Goal: Complete application form

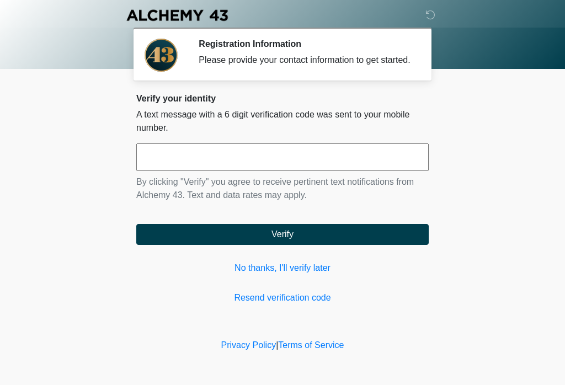
click at [287, 165] on input "text" at bounding box center [282, 157] width 292 height 28
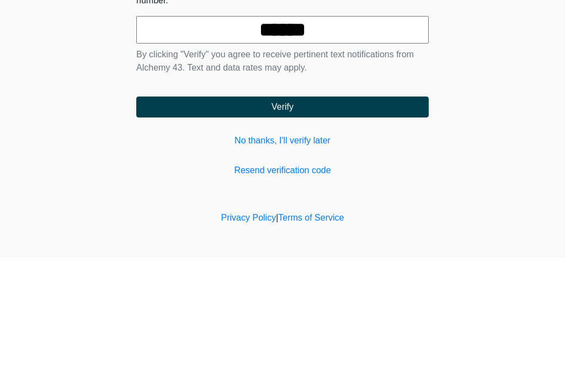
type input "******"
click at [288, 224] on button "Verify" at bounding box center [282, 234] width 292 height 21
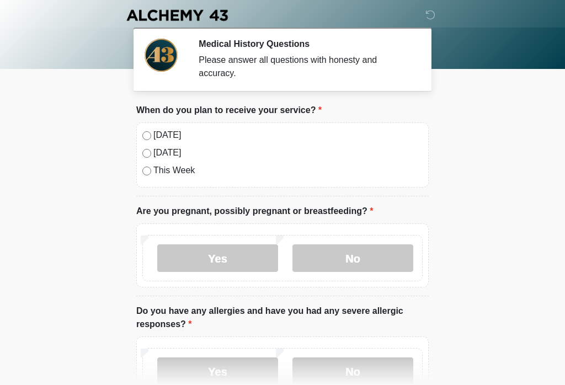
click at [164, 135] on label "[DATE]" at bounding box center [287, 135] width 269 height 13
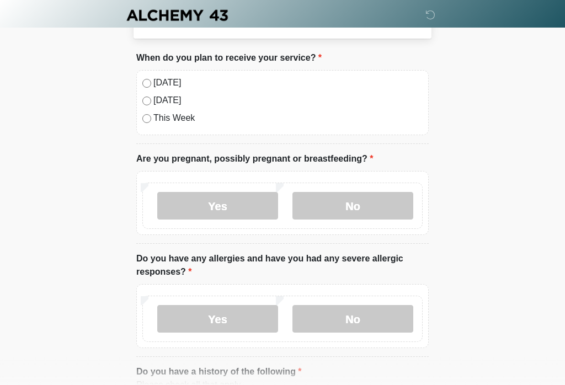
scroll to position [54, 0]
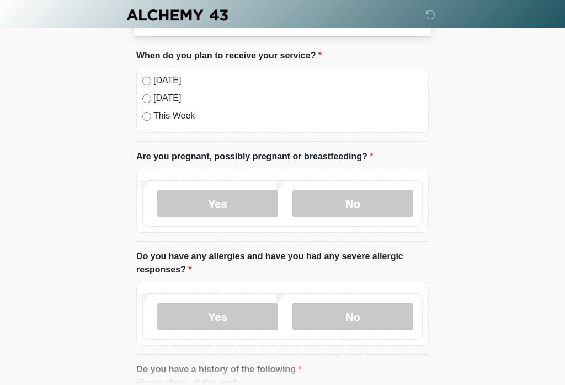
click at [385, 206] on label "No" at bounding box center [352, 204] width 121 height 28
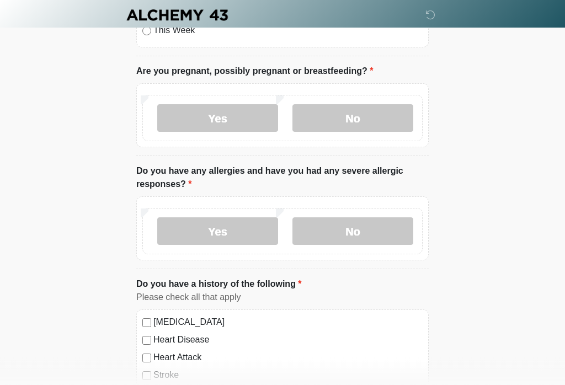
scroll to position [140, 0]
click at [371, 236] on label "No" at bounding box center [352, 231] width 121 height 28
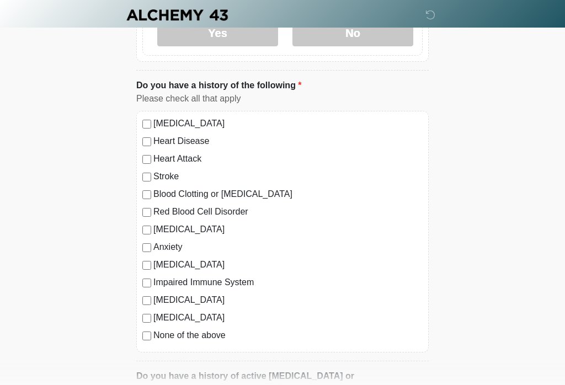
scroll to position [339, 0]
click at [168, 339] on label "None of the above" at bounding box center [287, 335] width 269 height 13
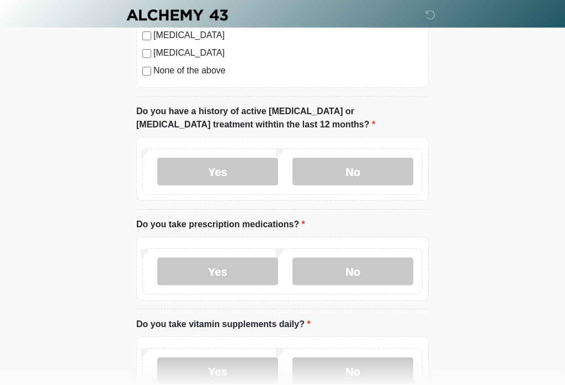
scroll to position [604, 0]
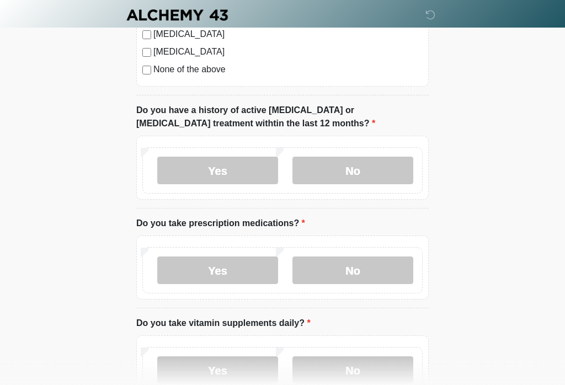
click at [353, 180] on label "No" at bounding box center [352, 171] width 121 height 28
click at [357, 275] on label "No" at bounding box center [352, 270] width 121 height 28
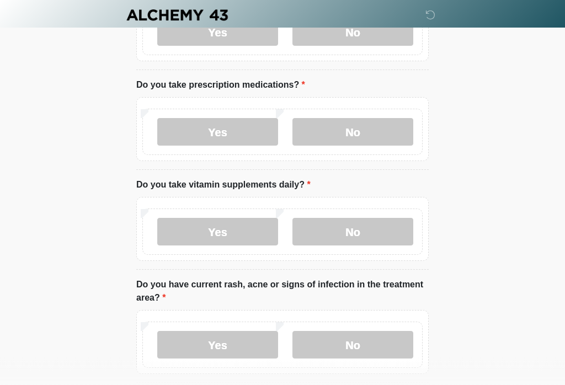
scroll to position [743, 0]
click at [373, 232] on label "No" at bounding box center [352, 232] width 121 height 28
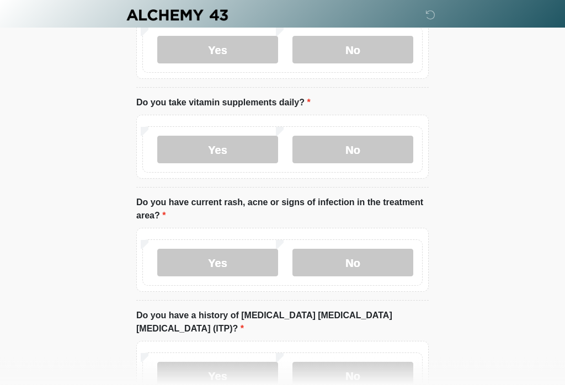
scroll to position [825, 0]
click at [365, 264] on label "No" at bounding box center [352, 263] width 121 height 28
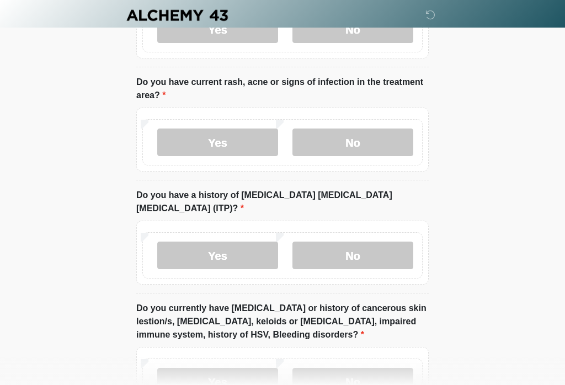
scroll to position [946, 0]
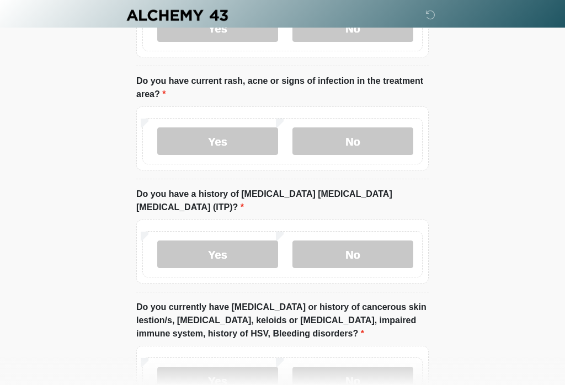
click at [368, 248] on label "No" at bounding box center [352, 254] width 121 height 28
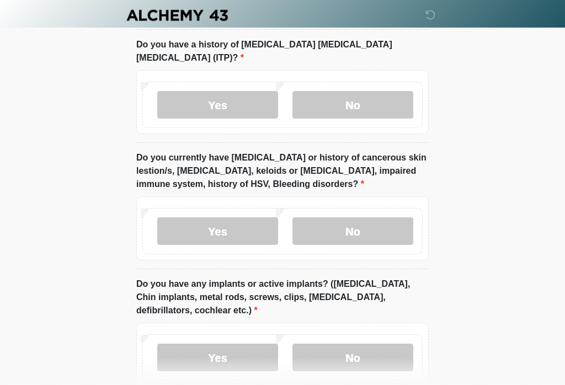
scroll to position [1097, 0]
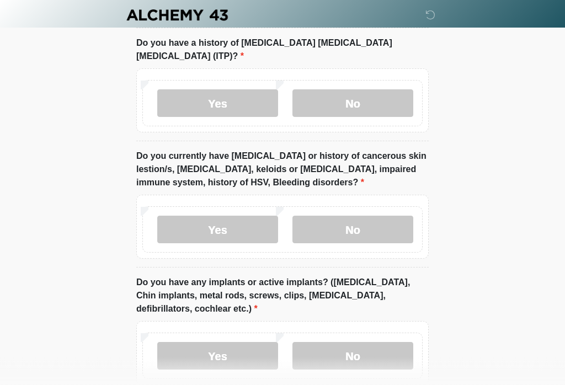
click at [357, 221] on label "No" at bounding box center [352, 230] width 121 height 28
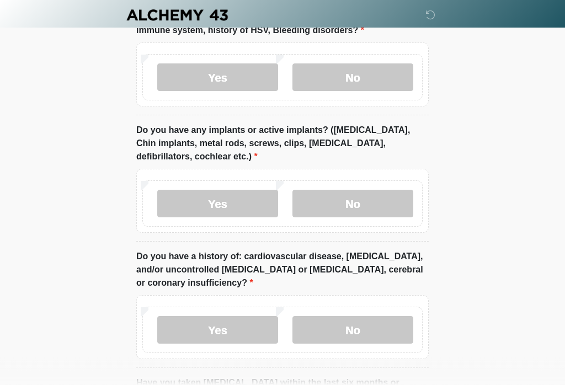
scroll to position [1251, 0]
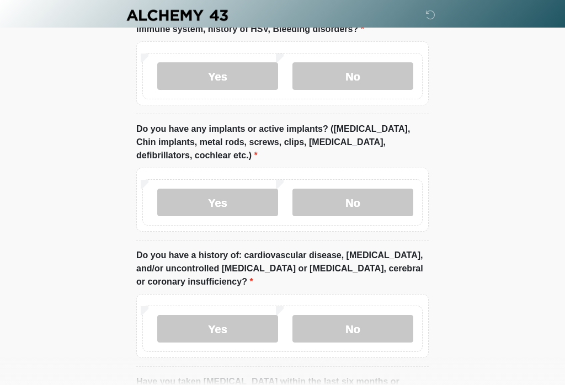
click at [374, 196] on label "No" at bounding box center [352, 203] width 121 height 28
click at [372, 315] on label "No" at bounding box center [352, 329] width 121 height 28
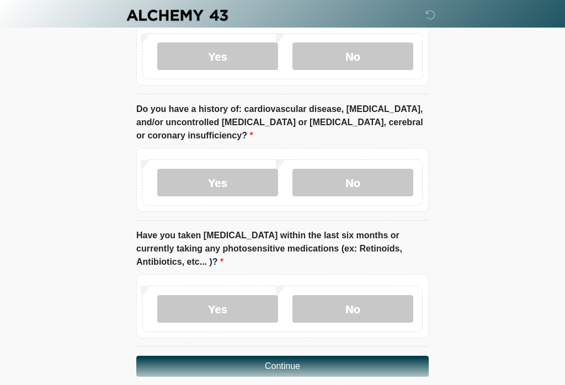
scroll to position [1415, 0]
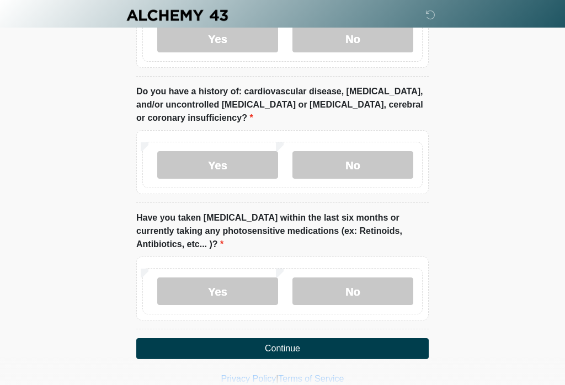
click at [364, 279] on label "No" at bounding box center [352, 291] width 121 height 28
click at [300, 340] on button "Continue" at bounding box center [282, 348] width 292 height 21
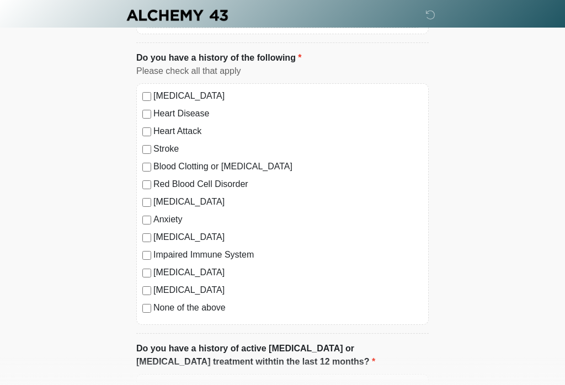
scroll to position [0, 0]
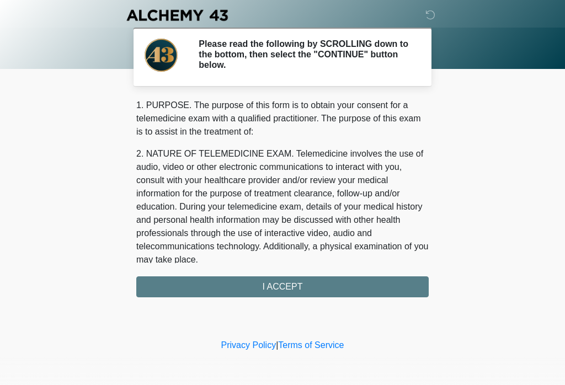
click at [340, 295] on div "1. PURPOSE. The purpose of this form is to obtain your consent for a telemedici…" at bounding box center [282, 198] width 292 height 199
click at [289, 292] on div "1. PURPOSE. The purpose of this form is to obtain your consent for a telemedici…" at bounding box center [282, 198] width 292 height 199
click at [283, 291] on div "1. PURPOSE. The purpose of this form is to obtain your consent for a telemedici…" at bounding box center [282, 198] width 292 height 199
click at [293, 288] on div "1. PURPOSE. The purpose of this form is to obtain your consent for a telemedici…" at bounding box center [282, 198] width 292 height 199
click at [289, 292] on div "1. PURPOSE. The purpose of this form is to obtain your consent for a telemedici…" at bounding box center [282, 198] width 292 height 199
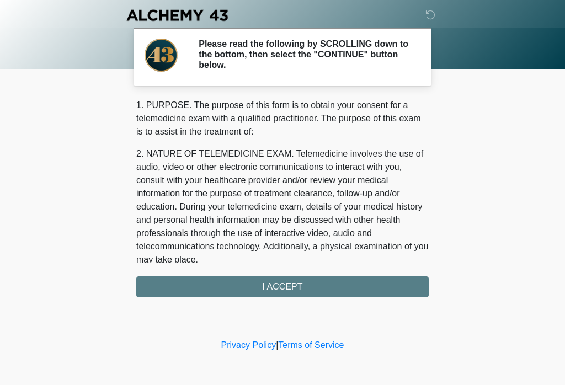
click at [284, 298] on div "‎ ‎ ‎ ‎ Please read the following by SCROLLING down to the bottom, then select …" at bounding box center [282, 168] width 331 height 314
click at [283, 283] on div "1. PURPOSE. The purpose of this form is to obtain your consent for a telemedici…" at bounding box center [282, 198] width 292 height 199
click at [295, 283] on div "1. PURPOSE. The purpose of this form is to obtain your consent for a telemedici…" at bounding box center [282, 198] width 292 height 199
click at [287, 288] on div "1. PURPOSE. The purpose of this form is to obtain your consent for a telemedici…" at bounding box center [282, 198] width 292 height 199
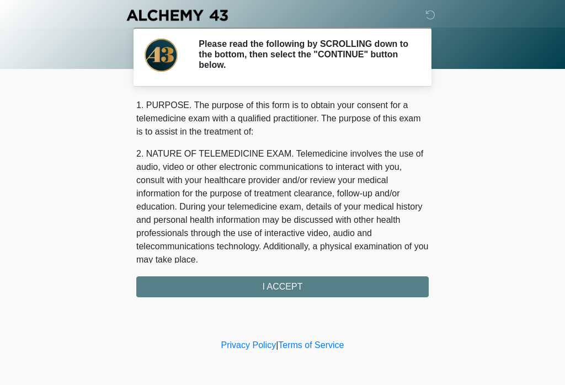
click at [277, 295] on div "1. PURPOSE. The purpose of this form is to obtain your consent for a telemedici…" at bounding box center [282, 198] width 292 height 199
click at [285, 287] on div "1. PURPOSE. The purpose of this form is to obtain your consent for a telemedici…" at bounding box center [282, 198] width 292 height 199
click at [313, 293] on div "1. PURPOSE. The purpose of this form is to obtain your consent for a telemedici…" at bounding box center [282, 198] width 292 height 199
click at [298, 293] on div "1. PURPOSE. The purpose of this form is to obtain your consent for a telemedici…" at bounding box center [282, 198] width 292 height 199
click at [287, 287] on div "1. PURPOSE. The purpose of this form is to obtain your consent for a telemedici…" at bounding box center [282, 198] width 292 height 199
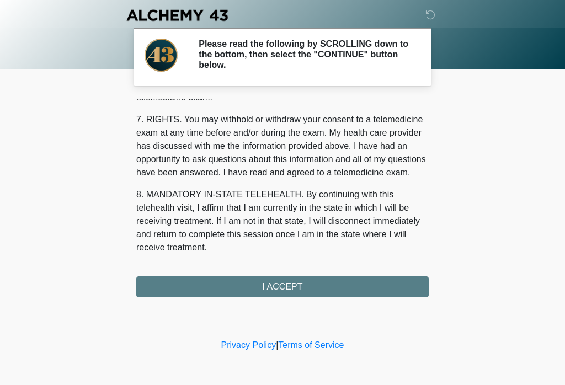
scroll to position [475, 0]
click at [291, 291] on button "I ACCEPT" at bounding box center [282, 286] width 292 height 21
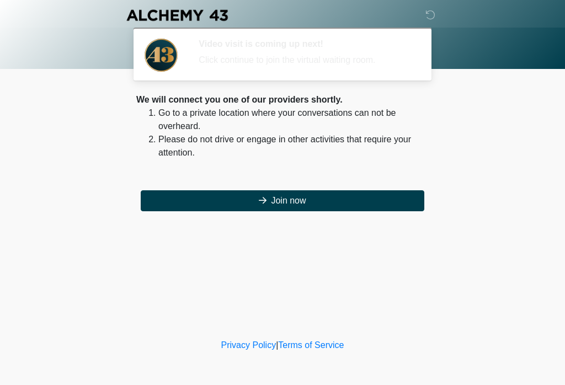
scroll to position [0, 0]
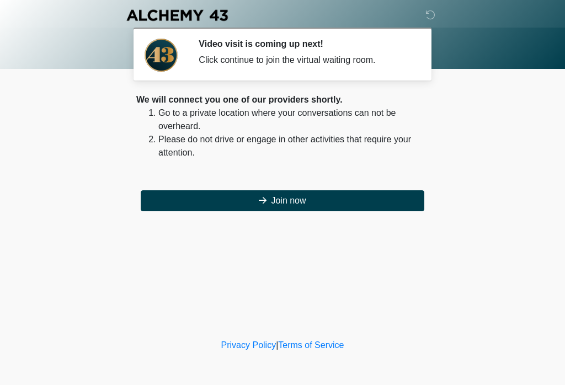
click at [360, 195] on button "Join now" at bounding box center [282, 200] width 283 height 21
